Goal: Task Accomplishment & Management: Use online tool/utility

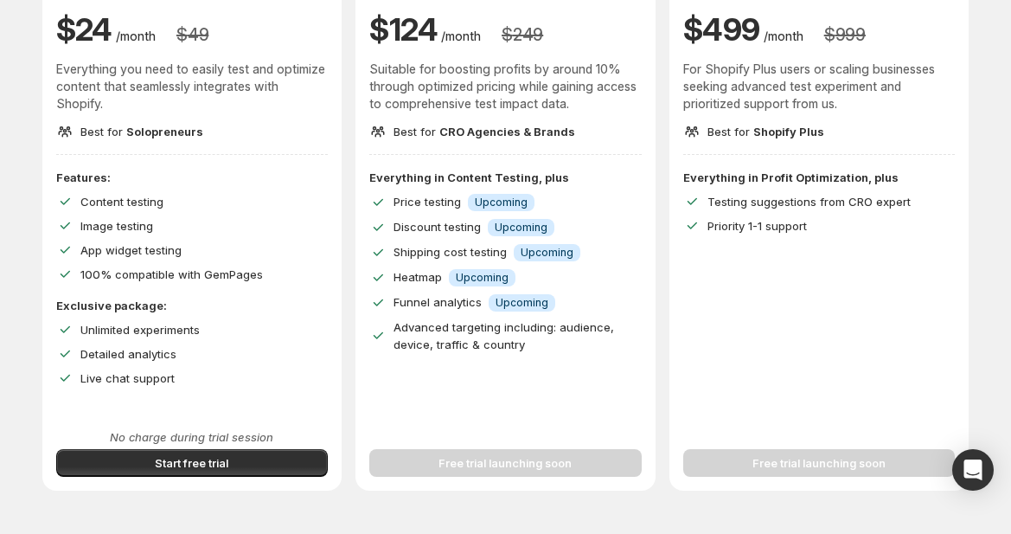
scroll to position [236, 0]
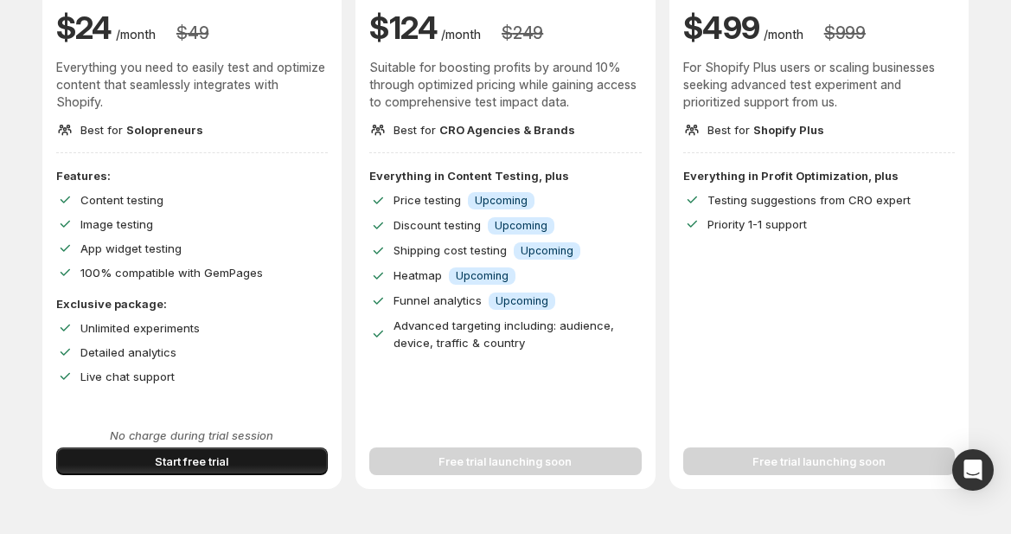
click at [245, 458] on button "Start free trial" at bounding box center [192, 461] width 272 height 28
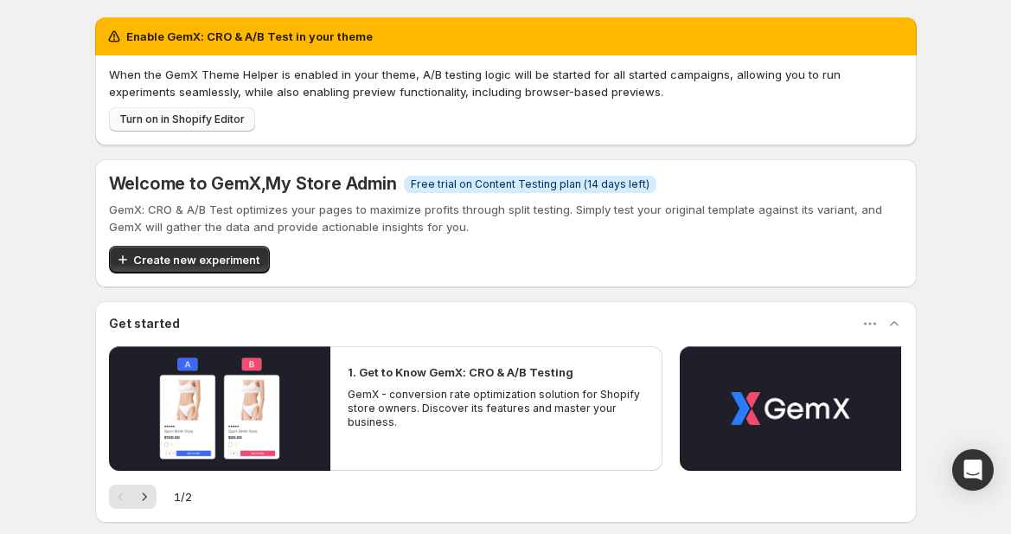
click at [174, 118] on span "Turn on in Shopify Editor" at bounding box center [181, 119] width 125 height 14
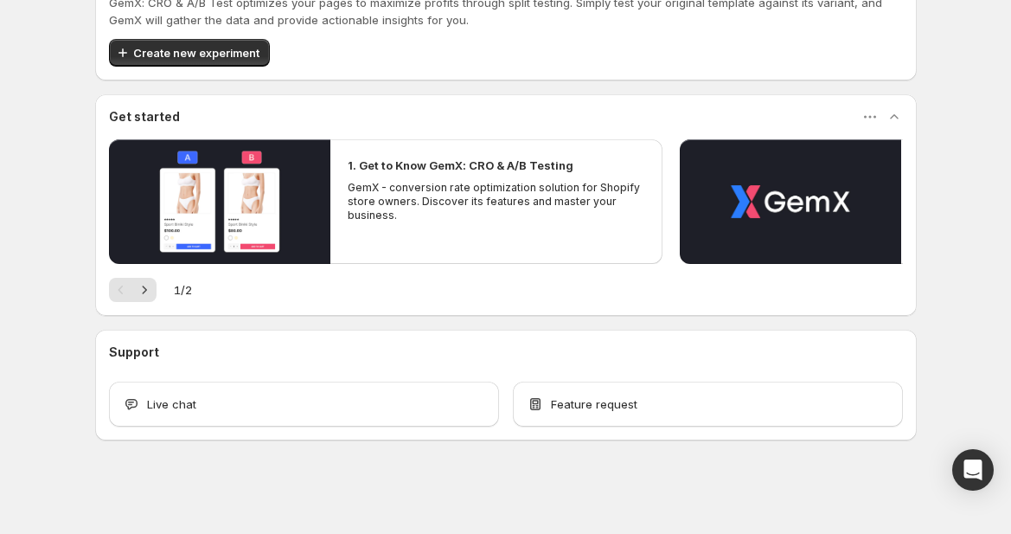
scroll to position [61, 0]
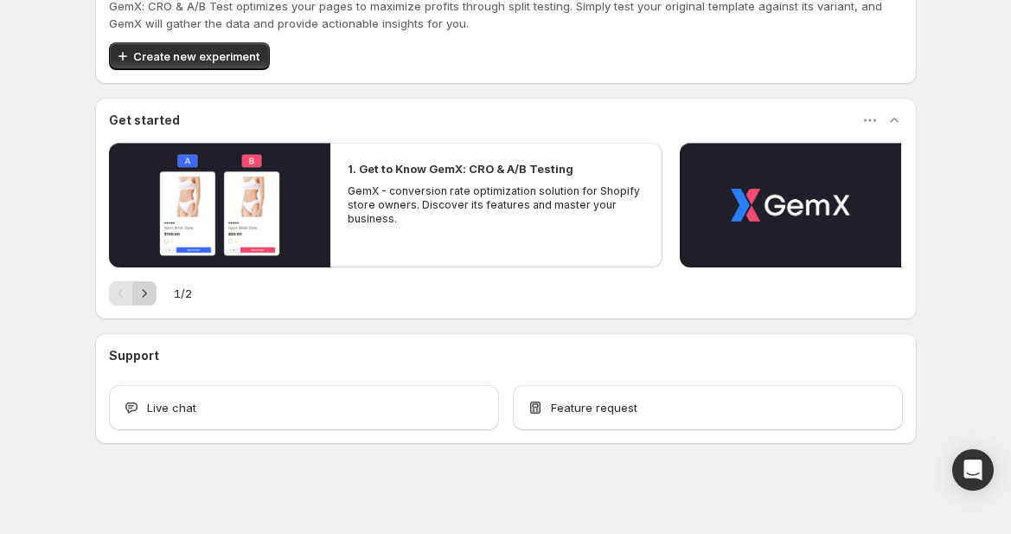
click at [137, 295] on icon "Next" at bounding box center [144, 293] width 17 height 17
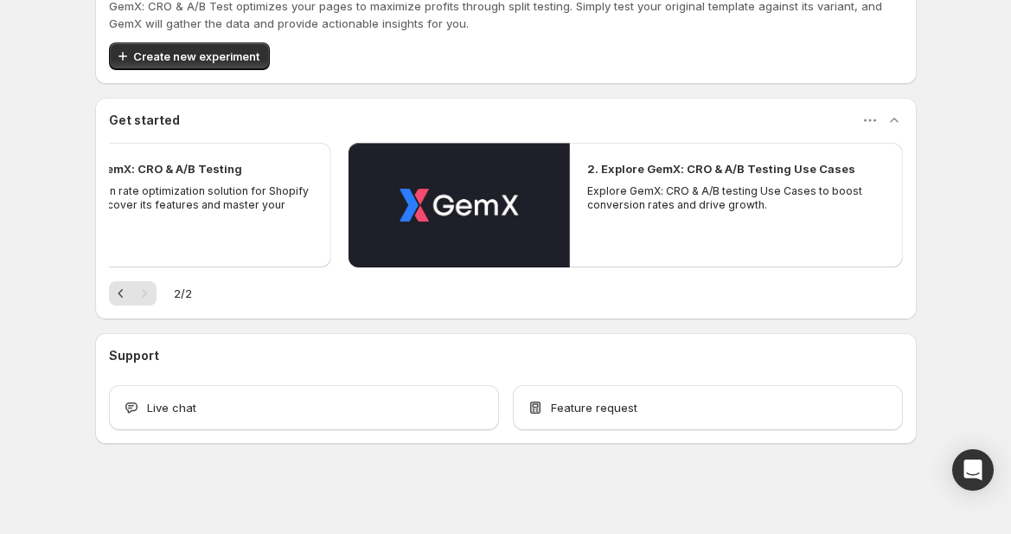
click at [174, 170] on h2 "1. Get to Know GemX: CRO & A/B Testing" at bounding box center [129, 168] width 226 height 17
click at [185, 61] on span "Create new experiment" at bounding box center [196, 56] width 126 height 17
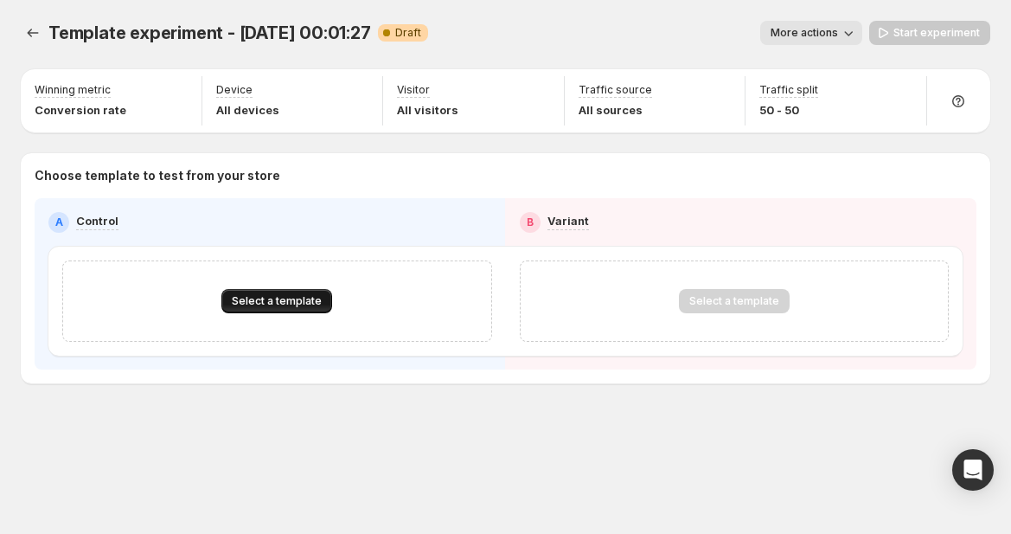
click at [246, 290] on button "Select a template" at bounding box center [276, 301] width 111 height 24
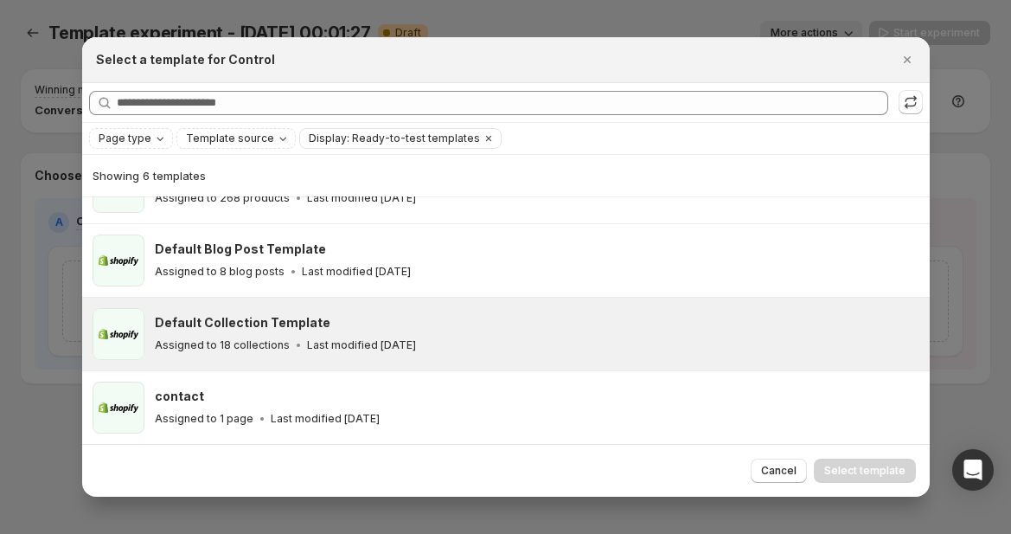
scroll to position [192, 0]
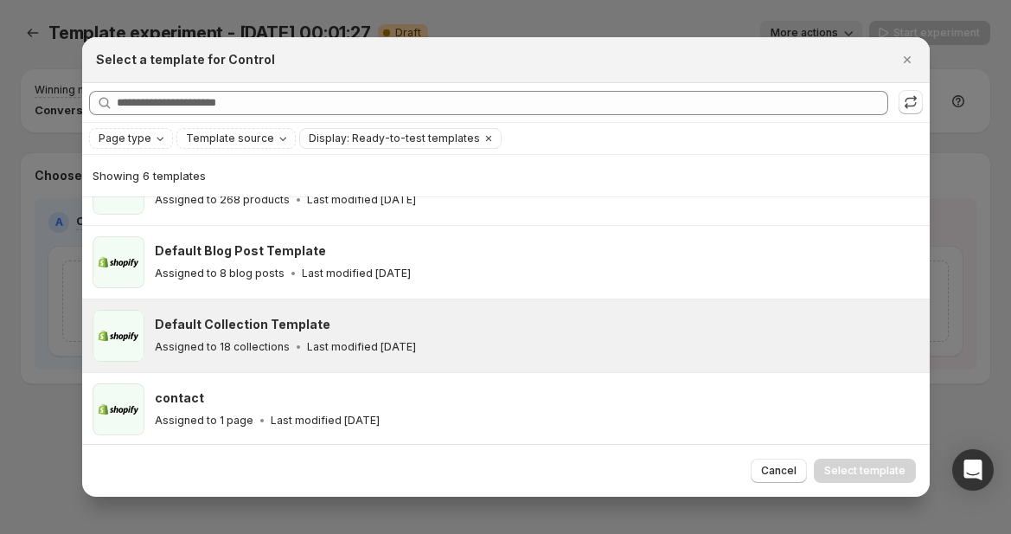
click at [235, 349] on p "Assigned to 18 collections" at bounding box center [222, 347] width 135 height 14
click at [849, 474] on span "Select template" at bounding box center [864, 471] width 81 height 14
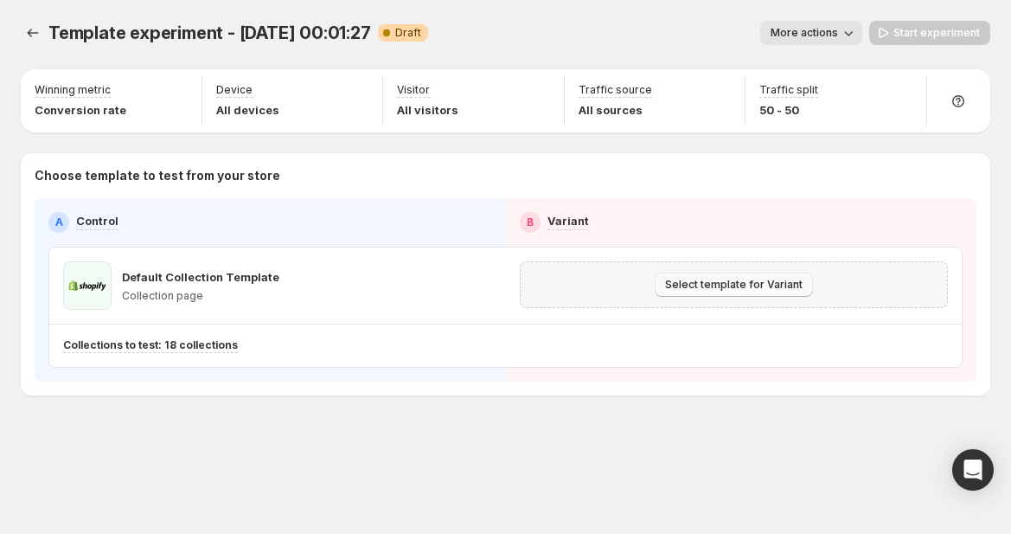
click at [707, 280] on span "Select template for Variant" at bounding box center [734, 285] width 138 height 14
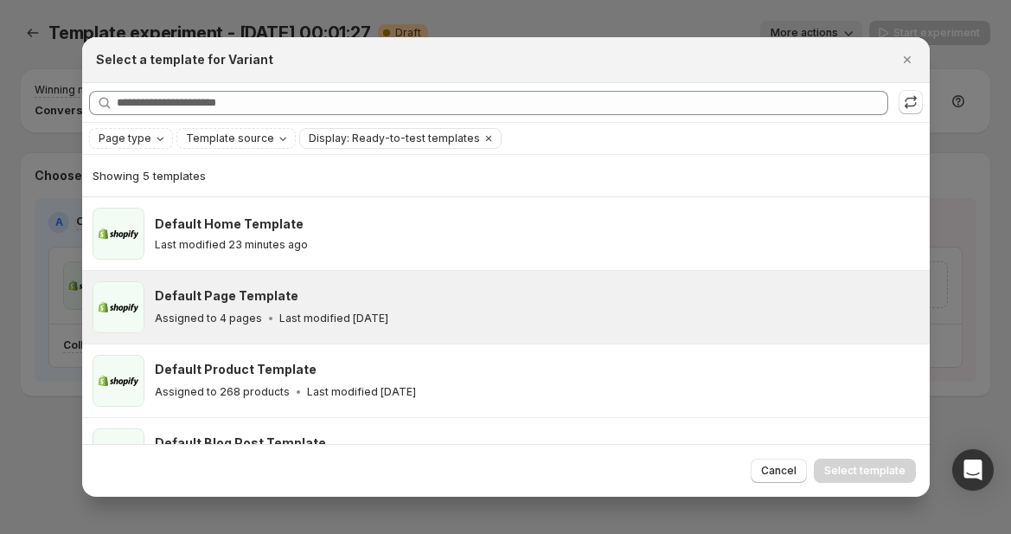
scroll to position [0, 0]
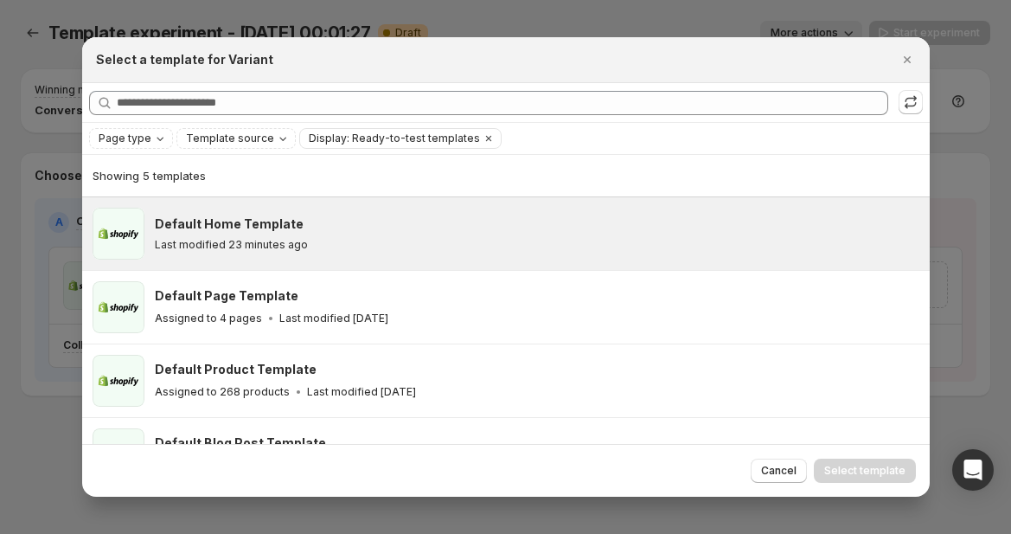
click at [355, 246] on div "Last modified 23 minutes ago" at bounding box center [534, 245] width 759 height 14
click at [845, 472] on span "Select template" at bounding box center [864, 471] width 81 height 14
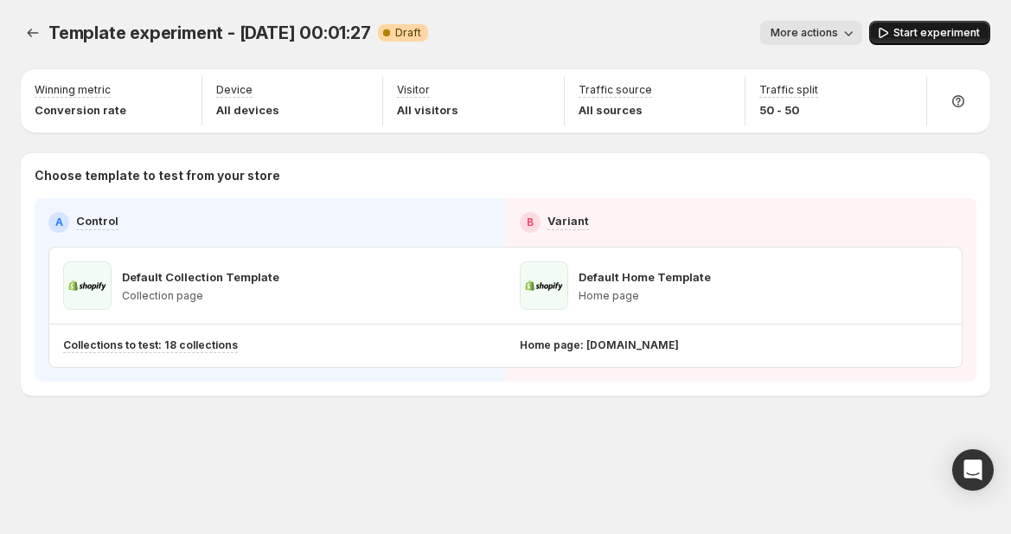
click at [906, 40] on button "Start experiment" at bounding box center [929, 33] width 121 height 24
click at [880, 35] on icon "button" at bounding box center [875, 32] width 17 height 17
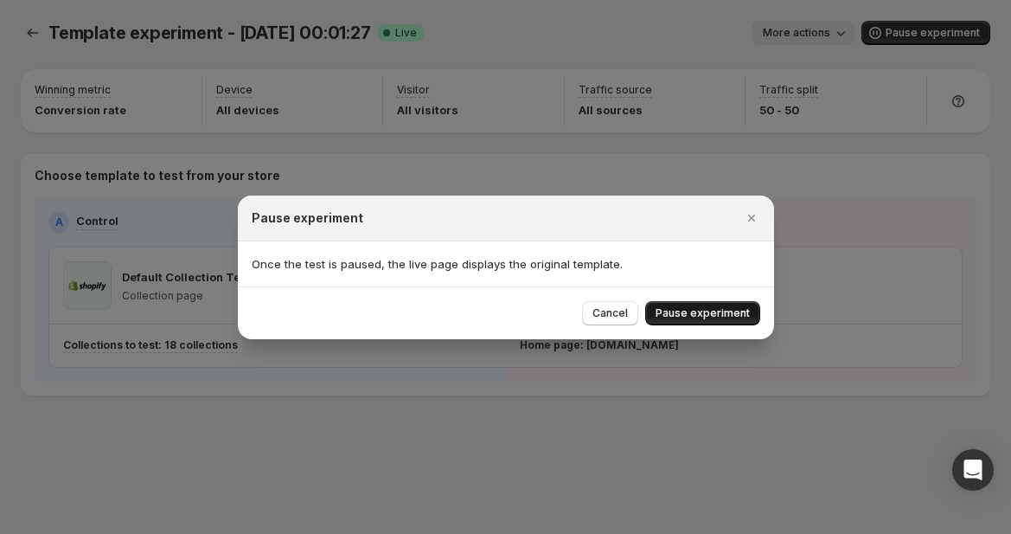
click at [725, 309] on span "Pause experiment" at bounding box center [703, 313] width 94 height 14
